Goal: Information Seeking & Learning: Check status

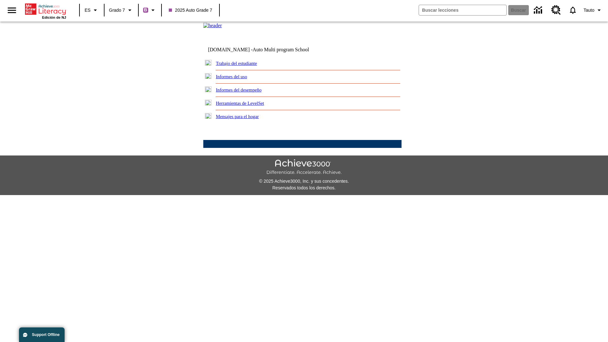
click at [247, 92] on link "Informes del desempeño" at bounding box center [239, 89] width 46 height 5
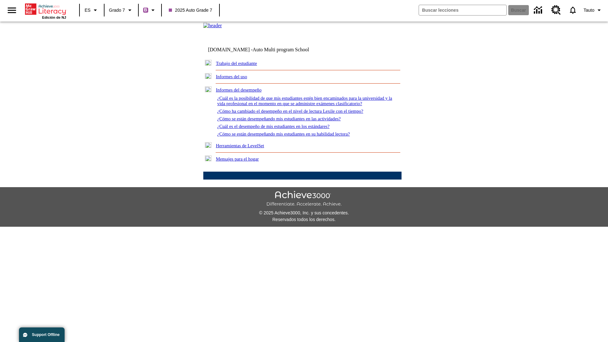
click at [295, 136] on link "¿Cómo se están desempeñando mis estudiantes en su habilidad lectora?" at bounding box center [283, 133] width 133 height 5
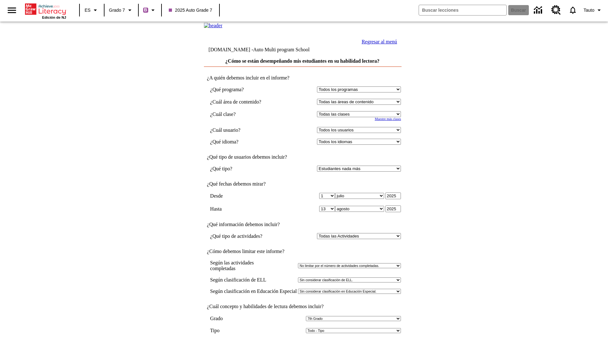
select select "2"
select select "2349292"
